Goal: Task Accomplishment & Management: Use online tool/utility

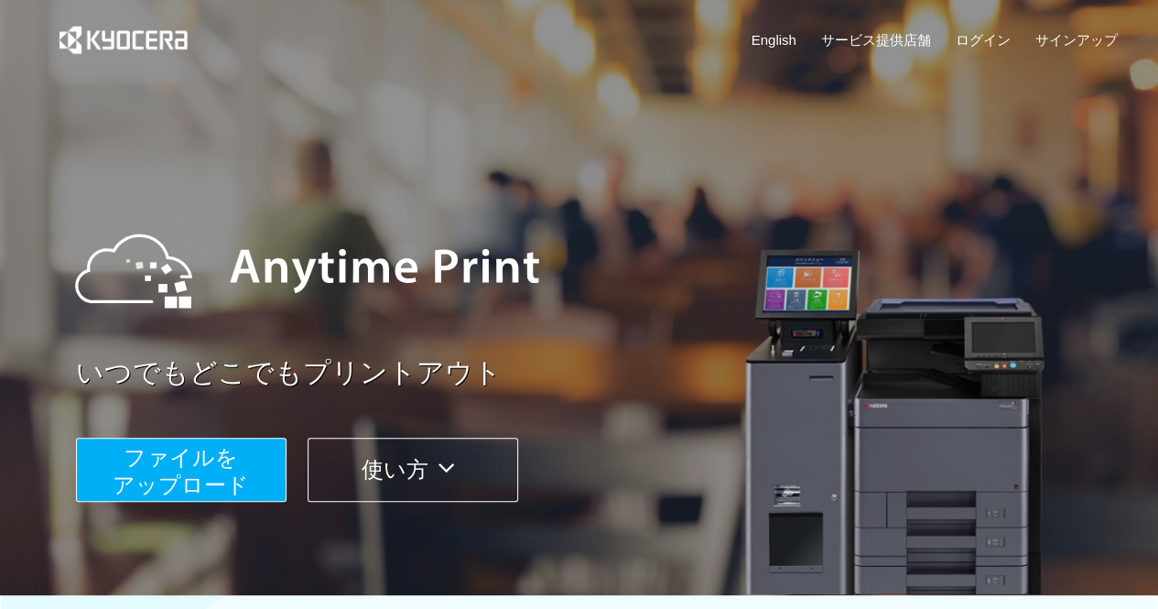
click at [233, 468] on span "ファイルを ​​アップロード" at bounding box center [181, 471] width 136 height 52
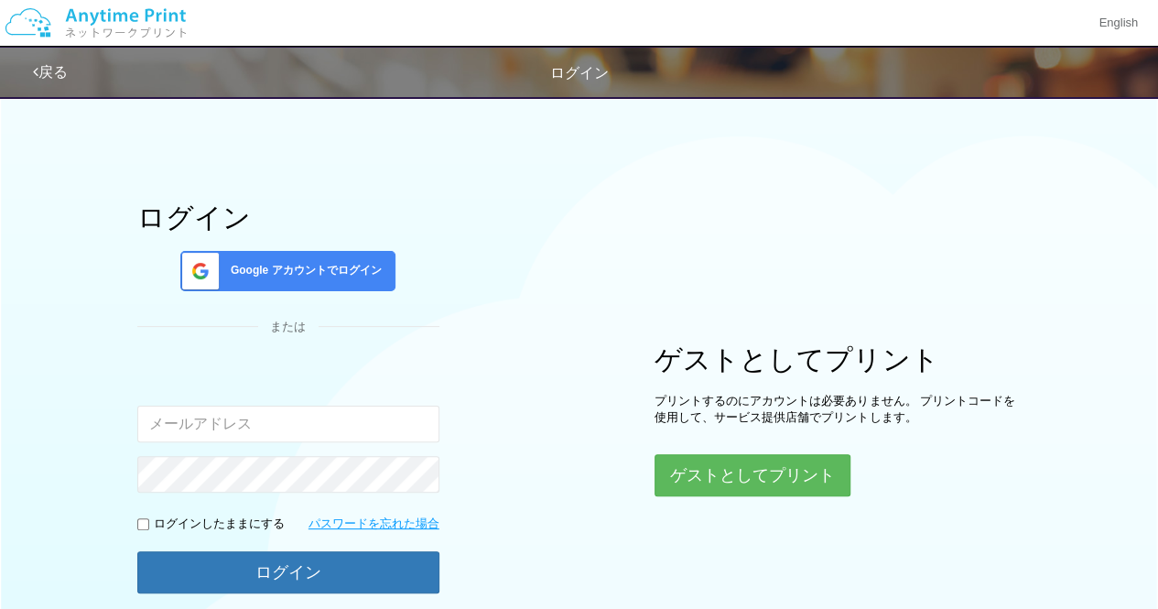
click at [324, 259] on div "Google アカウントでログイン" at bounding box center [287, 271] width 215 height 40
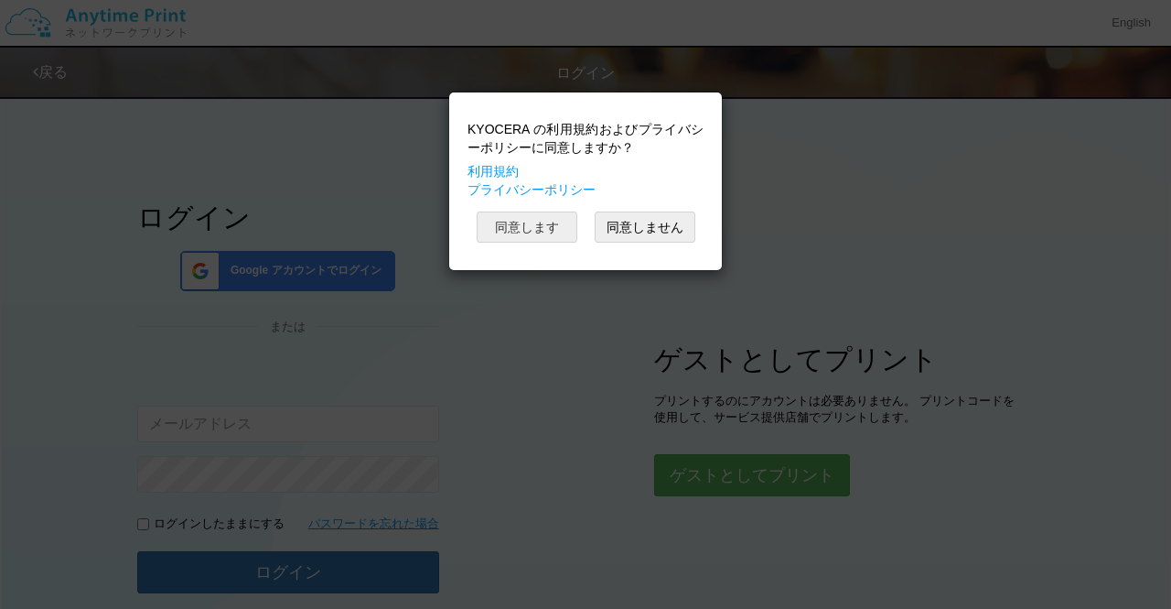
click at [511, 230] on button "同意します" at bounding box center [527, 226] width 101 height 31
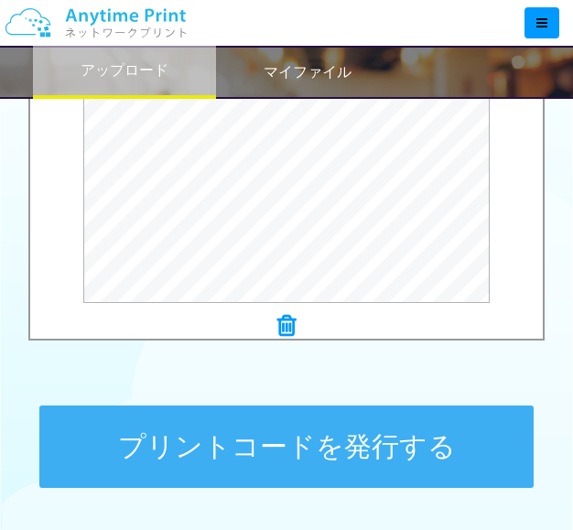
scroll to position [724, 0]
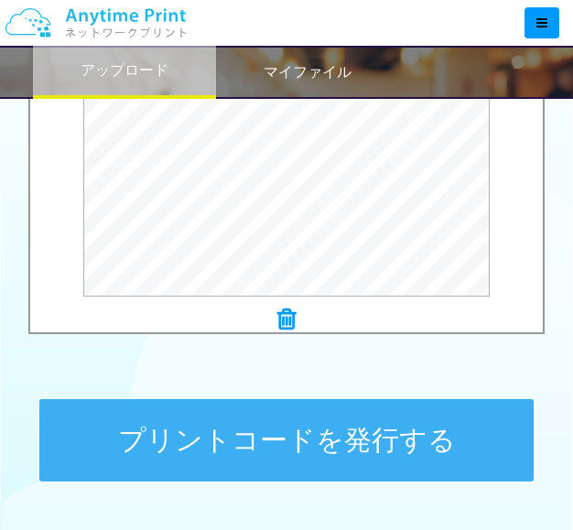
click at [434, 414] on button "プリントコードを発行する" at bounding box center [286, 440] width 494 height 82
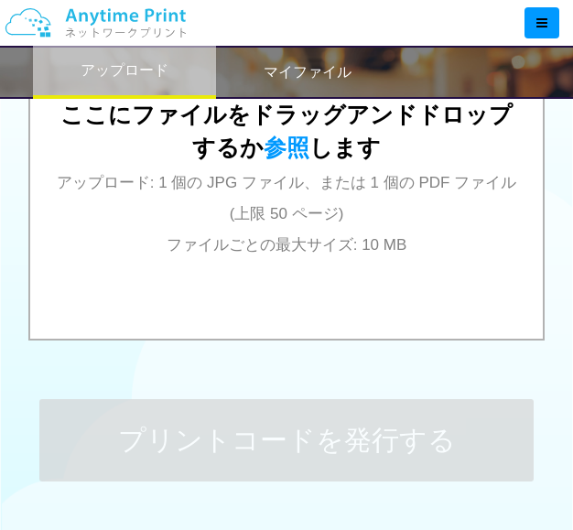
scroll to position [0, 0]
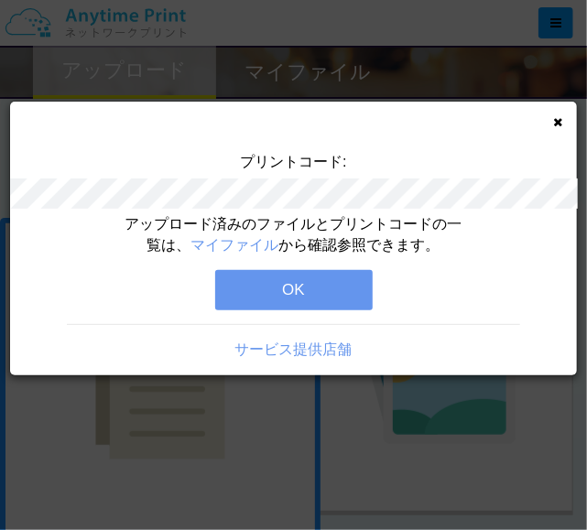
click at [341, 307] on button "OK" at bounding box center [293, 290] width 157 height 40
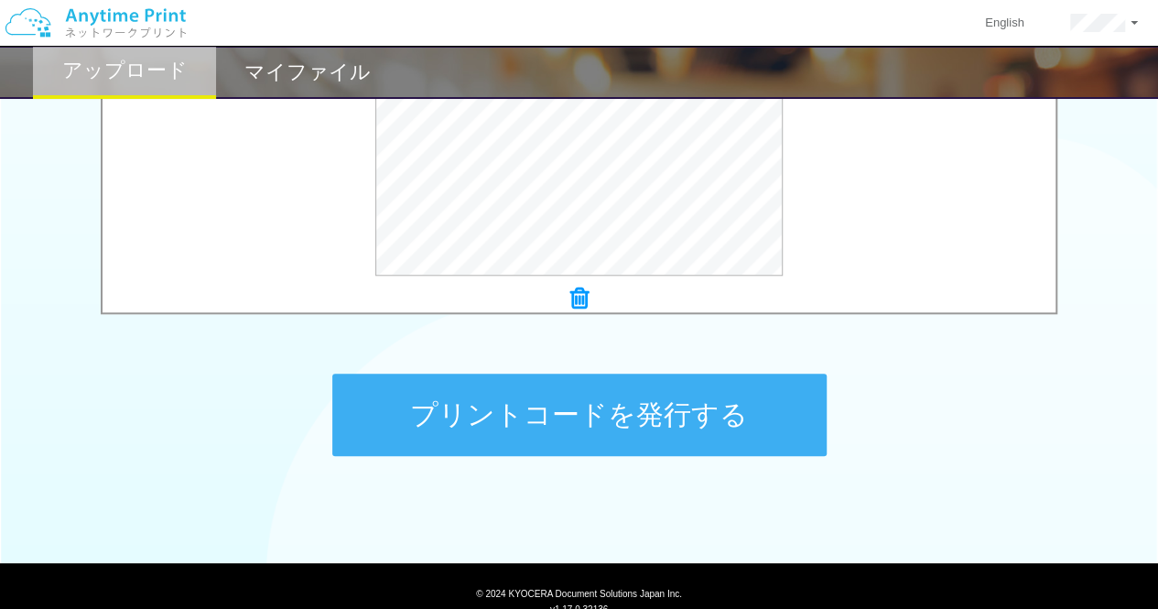
scroll to position [782, 0]
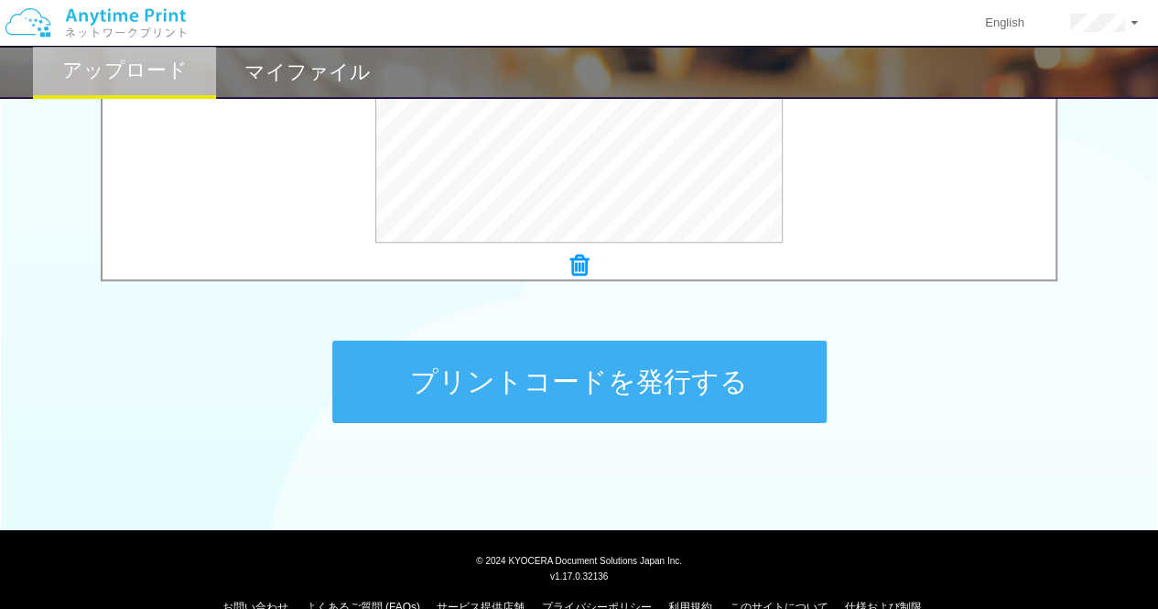
click at [539, 394] on button "プリントコードを発行する" at bounding box center [579, 381] width 494 height 82
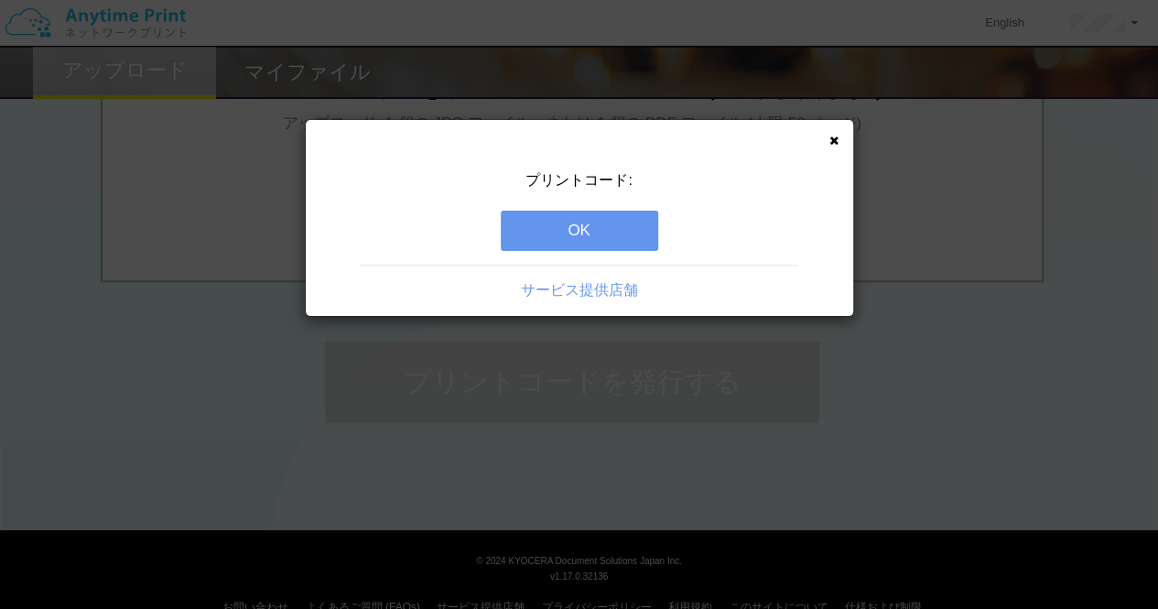
scroll to position [0, 0]
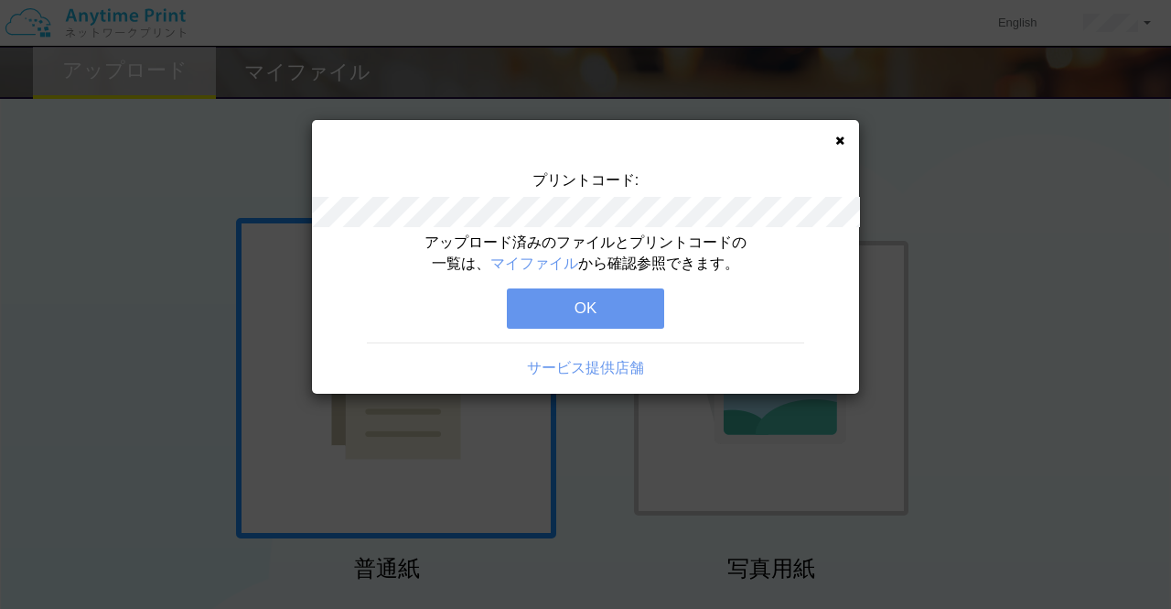
click at [633, 314] on button "OK" at bounding box center [585, 308] width 157 height 40
